Goal: Contribute content

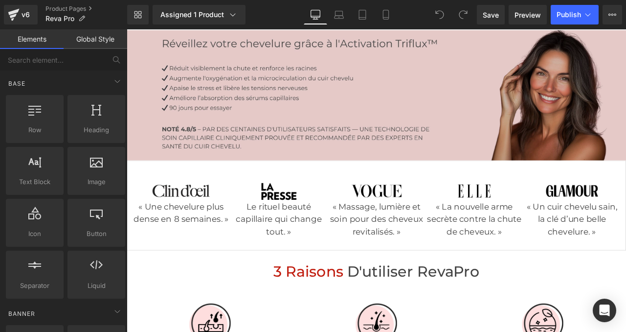
scroll to position [94, 0]
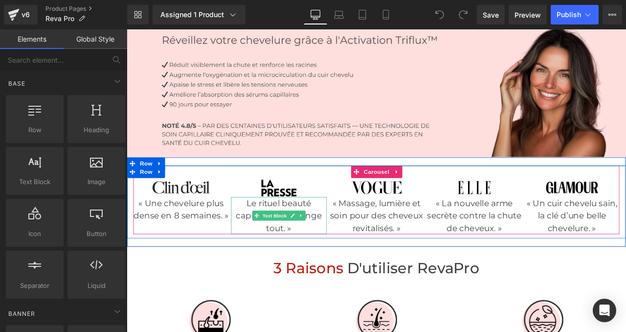
click at [269, 234] on p "Le rituel beauté capillaire qui change tout. »" at bounding box center [306, 250] width 113 height 44
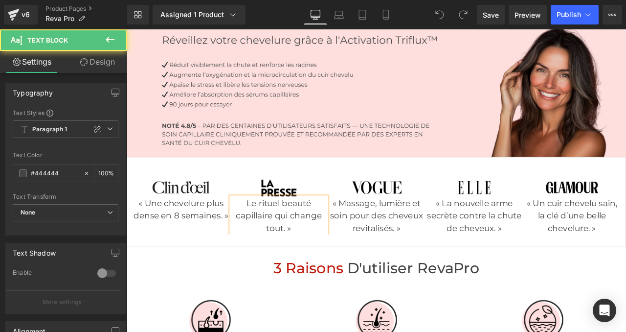
click at [269, 235] on p "Le rituel beauté capillaire qui change tout. »" at bounding box center [306, 250] width 113 height 44
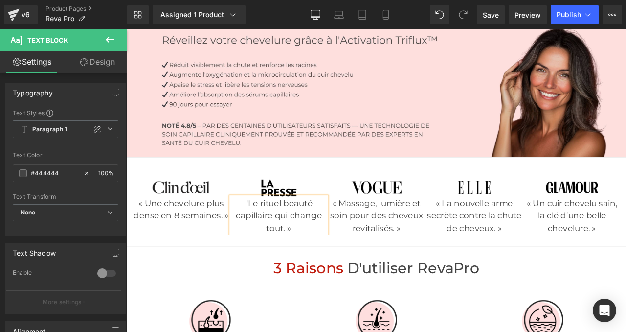
click at [416, 188] on div "Image « Une chevelure plus dense en 8 semaines. » Text Block Image "Le rituel b…" at bounding box center [423, 233] width 592 height 107
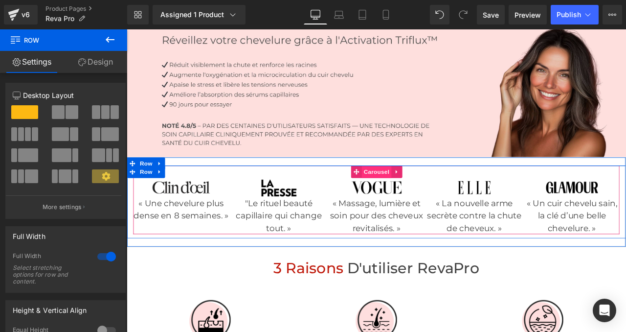
click at [417, 194] on span "Carousel" at bounding box center [422, 198] width 35 height 15
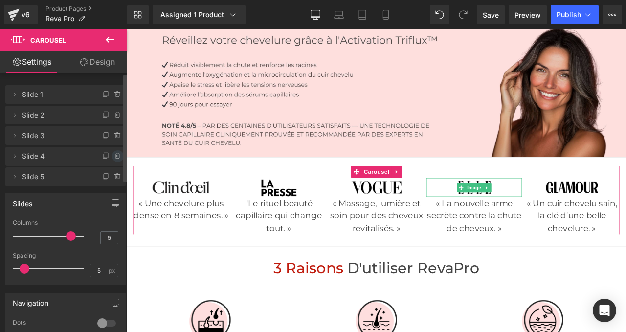
click at [114, 155] on icon at bounding box center [118, 156] width 8 height 8
click at [114, 155] on button "Delete" at bounding box center [107, 156] width 31 height 13
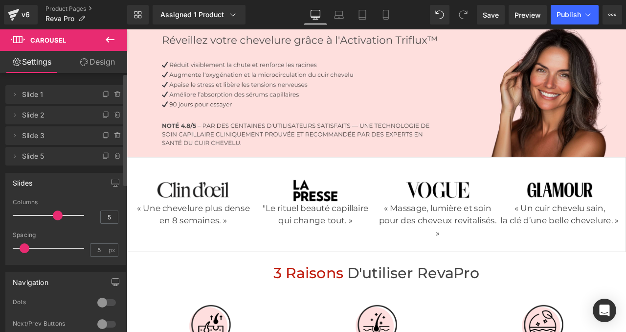
drag, startPoint x: 67, startPoint y: 215, endPoint x: 60, endPoint y: 216, distance: 6.9
click at [60, 216] on div at bounding box center [51, 215] width 67 height 20
click at [568, 18] on span "Publish" at bounding box center [569, 15] width 24 height 8
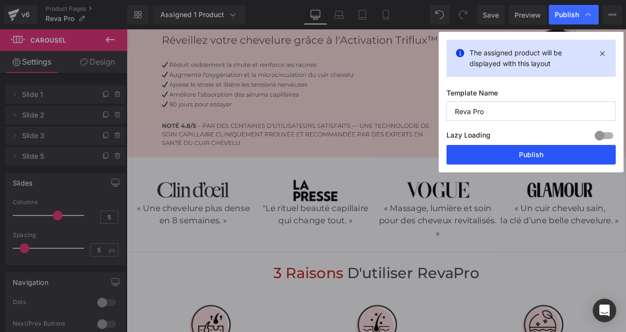
click at [518, 154] on button "Publish" at bounding box center [531, 155] width 169 height 20
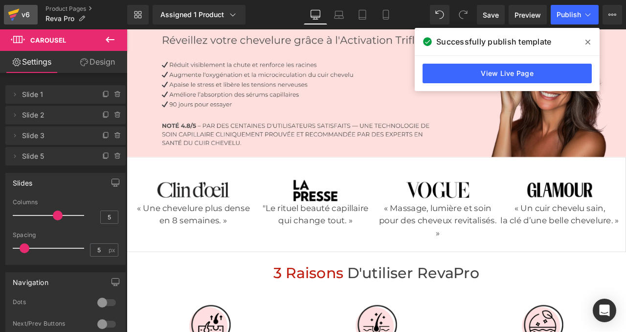
click at [28, 8] on link "v6" at bounding box center [21, 15] width 34 height 20
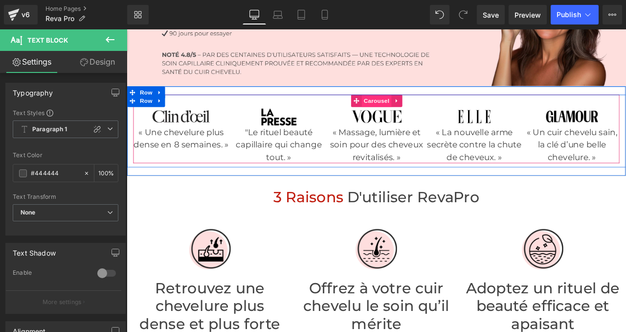
click at [423, 113] on span "Carousel" at bounding box center [422, 114] width 35 height 15
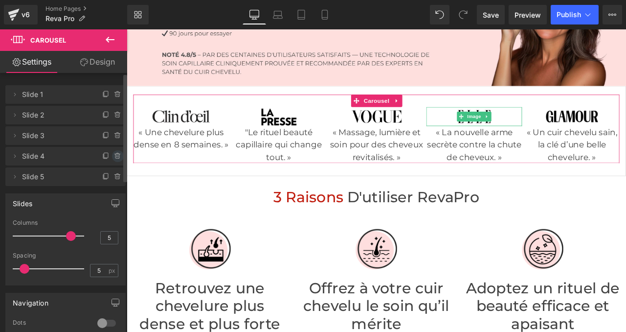
click at [114, 155] on icon at bounding box center [118, 156] width 8 height 8
click at [99, 155] on button "Delete" at bounding box center [107, 156] width 31 height 13
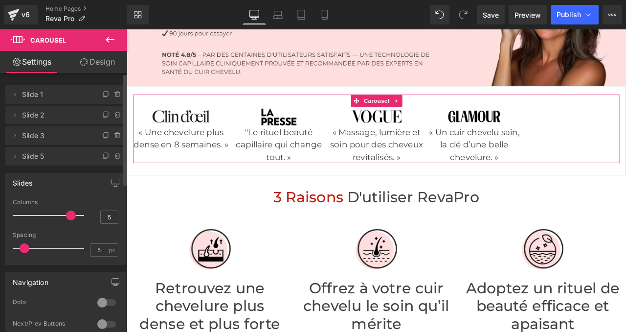
type input "4"
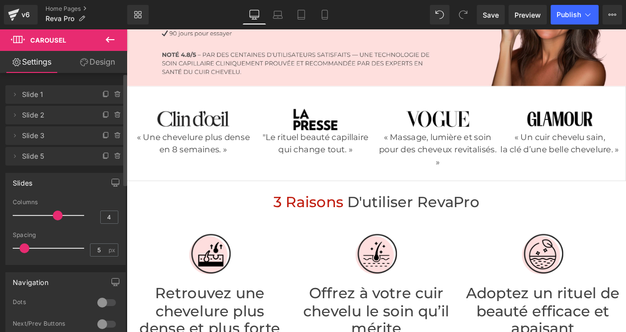
drag, startPoint x: 67, startPoint y: 213, endPoint x: 60, endPoint y: 216, distance: 7.3
click at [60, 216] on span at bounding box center [58, 215] width 10 height 10
click at [583, 12] on icon at bounding box center [588, 15] width 10 height 10
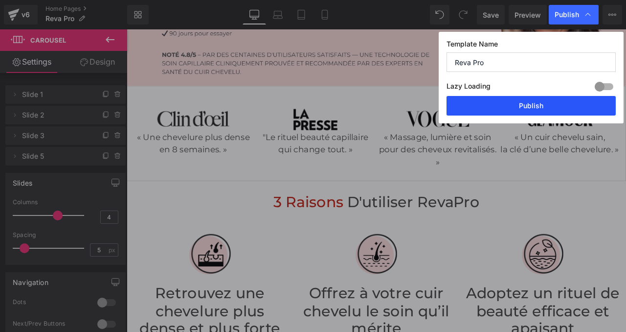
click at [511, 103] on button "Publish" at bounding box center [531, 106] width 169 height 20
